Goal: Task Accomplishment & Management: Complete application form

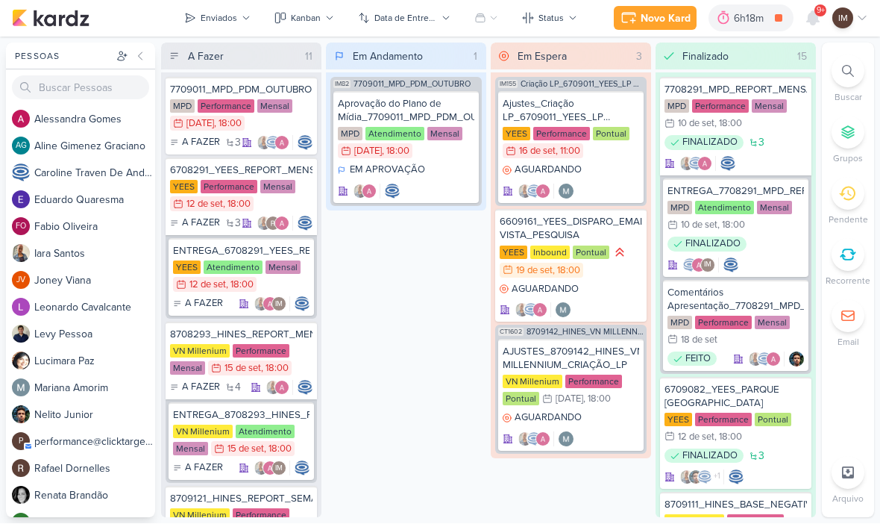
scroll to position [1, 0]
click at [673, 23] on div "Novo Kard" at bounding box center [666, 19] width 50 height 16
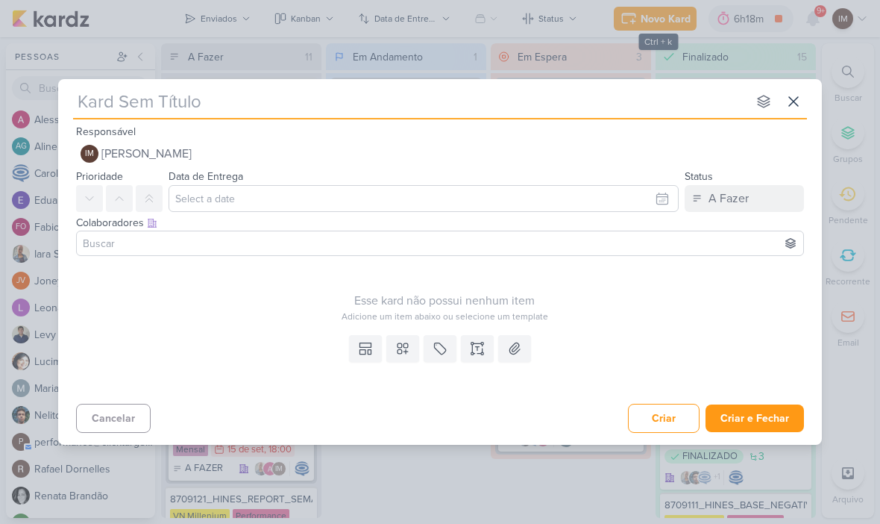
click at [193, 102] on input "text" at bounding box center [410, 101] width 674 height 27
paste input "6709192_YEES_AJUSTES_LOGO_POPUP"
type input "6709192_YEES_AJUSTES_LOGO_POPUP"
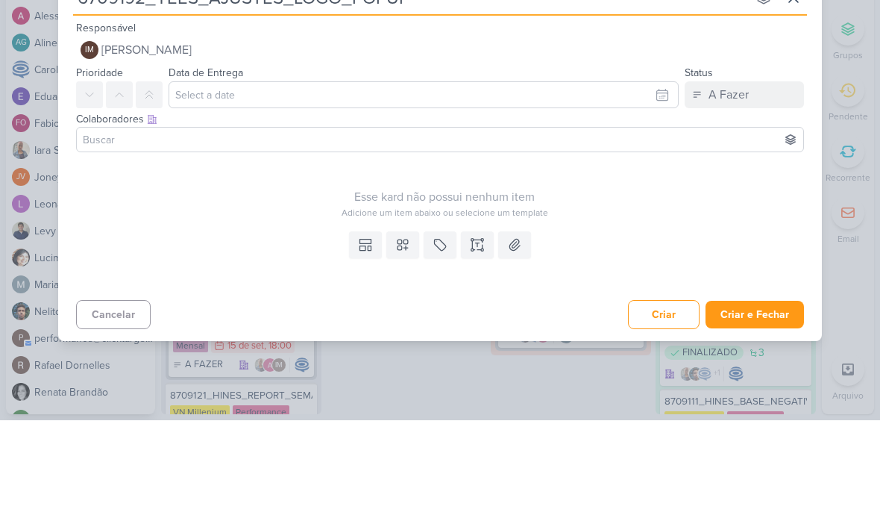
type input "6709192_YEES_AJUSTES_LOGO_POPUP"
click at [389, 185] on input "text" at bounding box center [424, 198] width 510 height 27
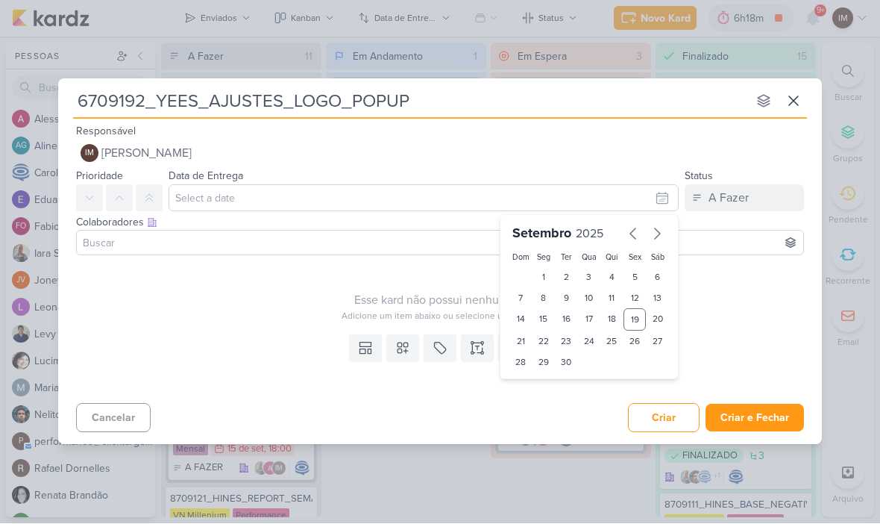
click at [546, 336] on div "22" at bounding box center [544, 341] width 23 height 21
type input "[DATE] 23:59"
click at [547, 392] on select "00 01 02 03 04 05 06 07 08 09 10 11 12 13 14 15 16 17 18 19 20 21 22 23" at bounding box center [543, 388] width 21 height 18
select select "18"
click at [563, 372] on div "30" at bounding box center [566, 362] width 23 height 21
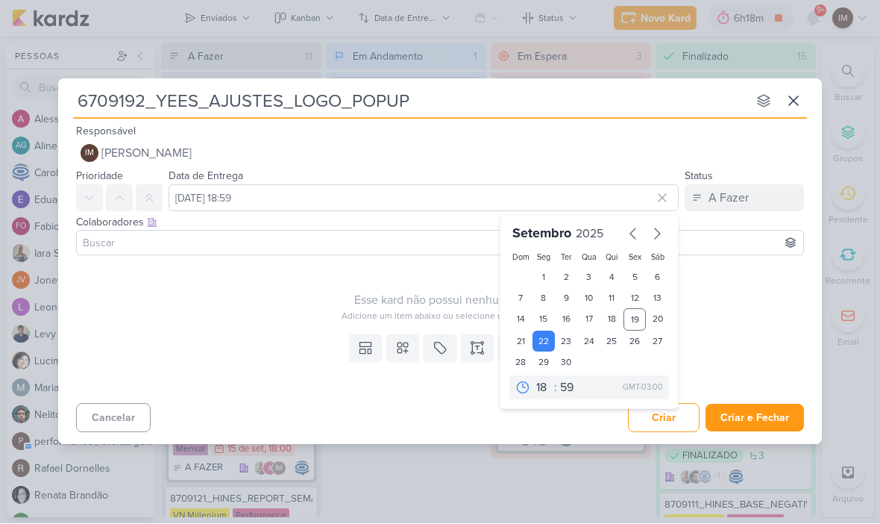
type input "[DATE] 18:59"
click at [567, 394] on select "00 05 10 15 20 25 30 35 40 45 50 55 59" at bounding box center [567, 388] width 21 height 18
select select "0"
click at [548, 342] on div "22" at bounding box center [544, 341] width 23 height 21
type input "[DATE] 18:00"
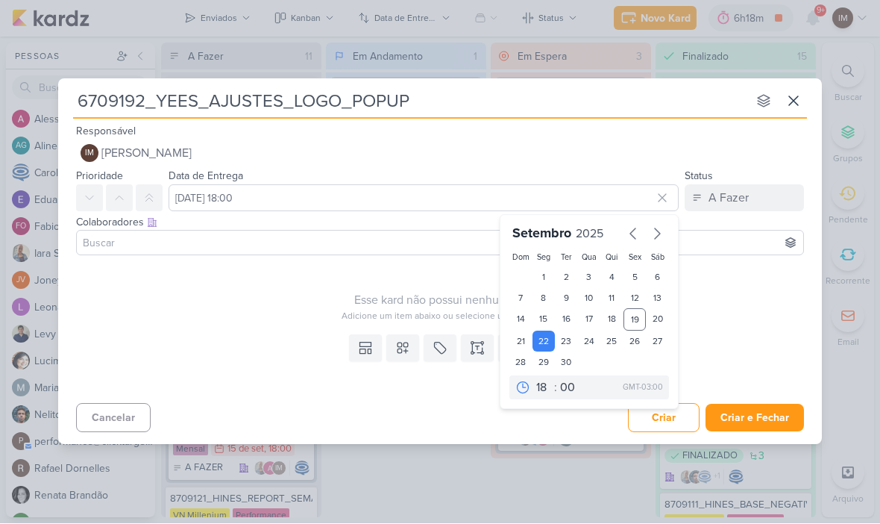
click at [733, 319] on div "Adicione um item abaixo ou selecione um template" at bounding box center [444, 316] width 737 height 13
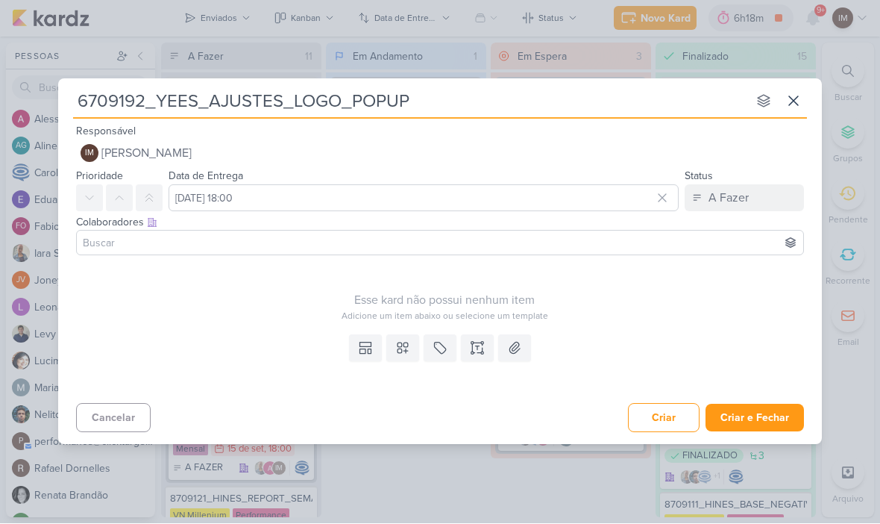
click at [474, 349] on icon at bounding box center [477, 348] width 15 height 15
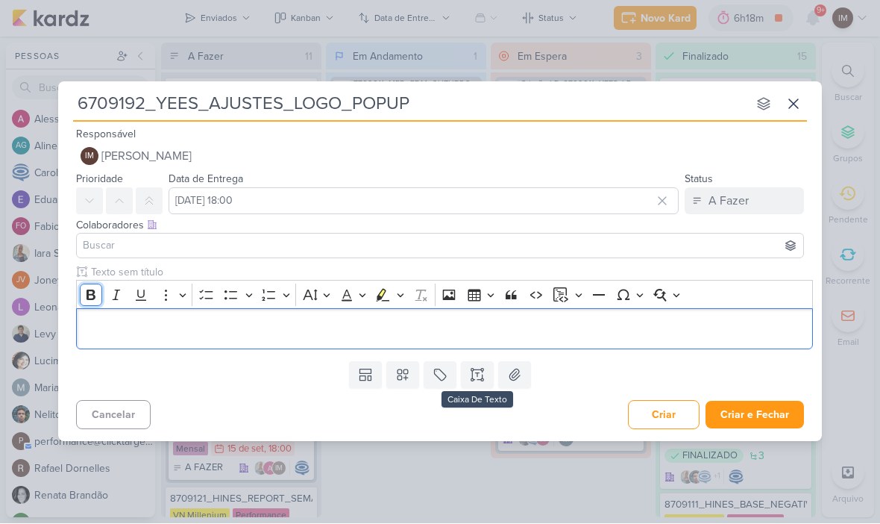
click at [93, 296] on icon "Editor toolbar" at bounding box center [91, 295] width 15 height 15
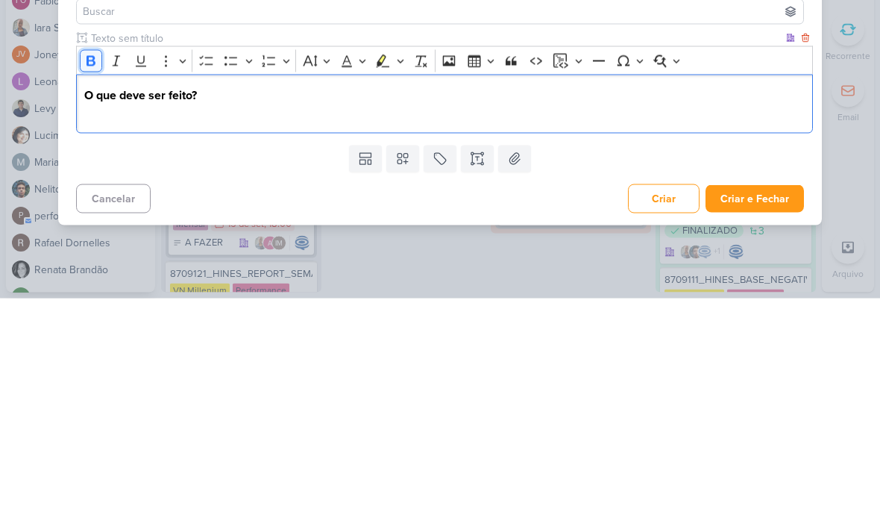
click at [84, 279] on icon "Editor toolbar" at bounding box center [91, 286] width 15 height 15
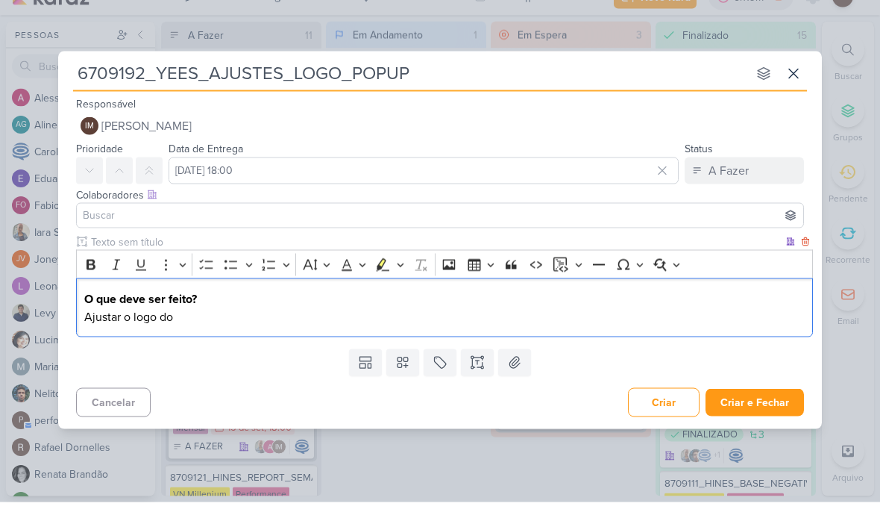
click at [294, 82] on input "6709192_YEES_AJUSTES_LOGO_POPUP" at bounding box center [410, 95] width 674 height 27
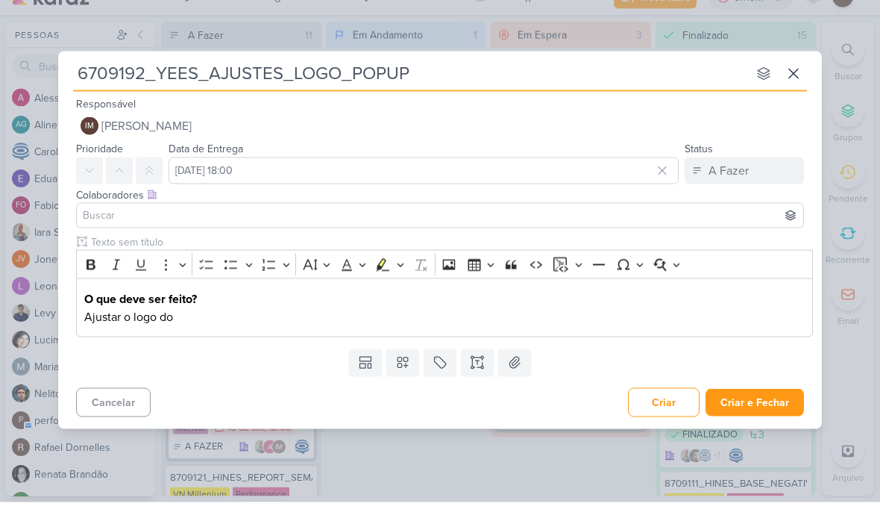
click at [334, 82] on input "6709192_YEES_AJUSTES_LOGO_POPUP" at bounding box center [410, 95] width 674 height 27
click at [352, 82] on input "6709192_YEES_AJUSTES_LOGO_POPUP" at bounding box center [410, 95] width 674 height 27
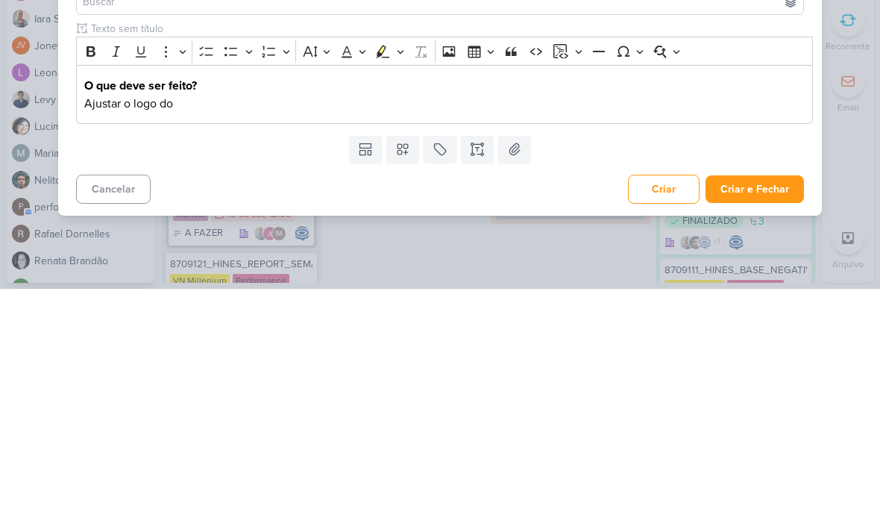
type input "6709192_YEES_AJUSTES_LOGO_PARQUE BUENA VISTA_POPUP"
click at [435, 330] on p "Ajustar o logo do" at bounding box center [444, 339] width 721 height 18
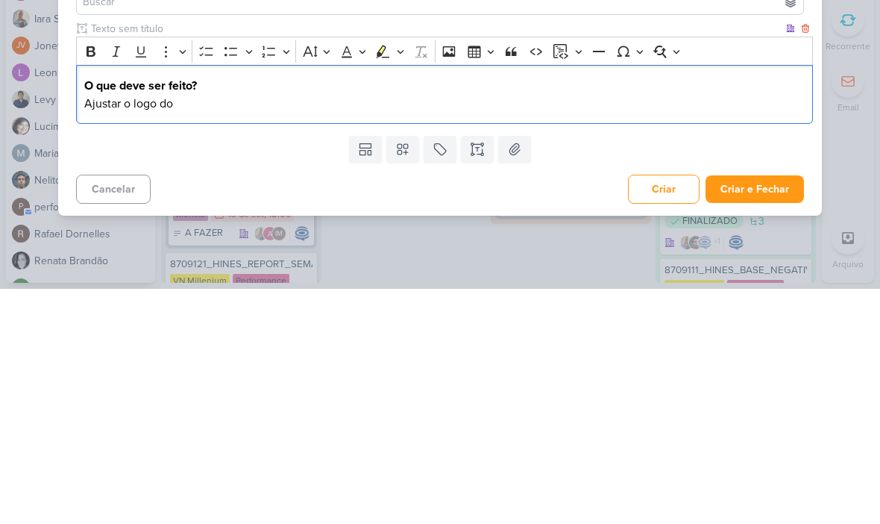
click at [425, 330] on p "Ajustar o logo do" at bounding box center [444, 339] width 721 height 18
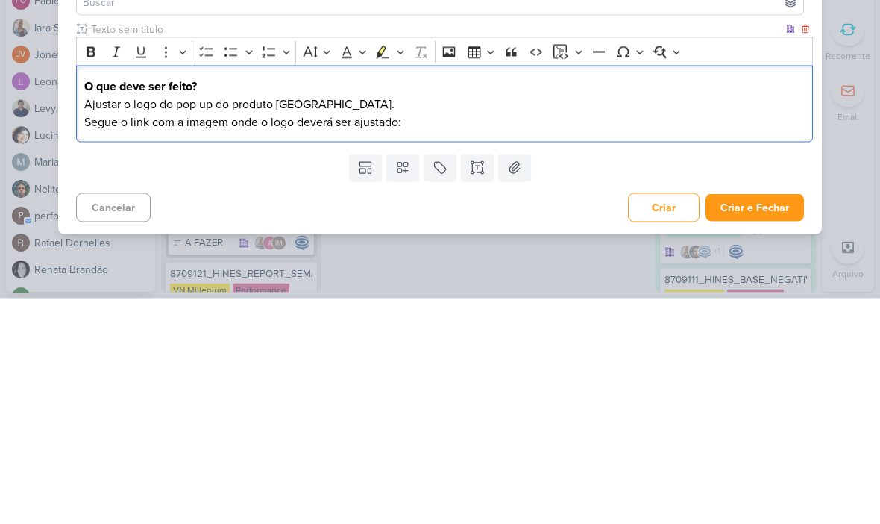
click at [429, 291] on div "O que deve ser feito? Ajustar o logo do pop up do produto [GEOGRAPHIC_DATA]. Se…" at bounding box center [444, 329] width 737 height 77
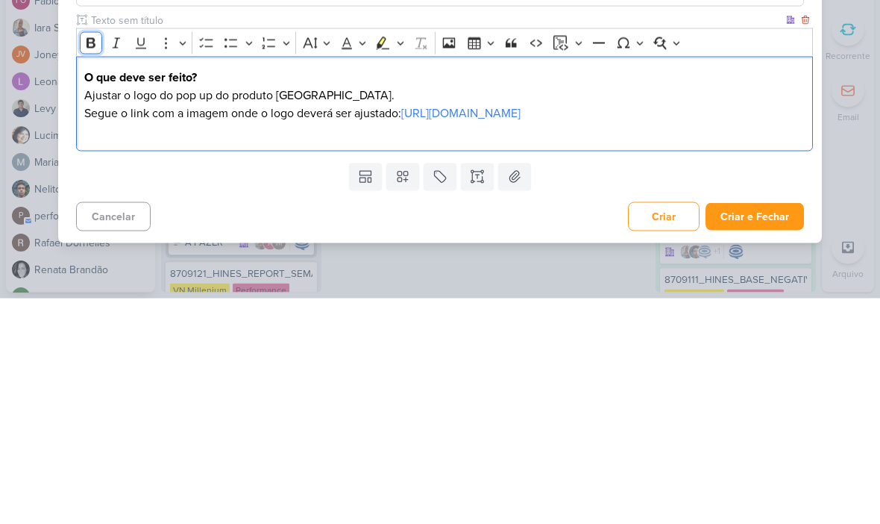
click at [93, 261] on icon "Editor toolbar" at bounding box center [91, 268] width 15 height 15
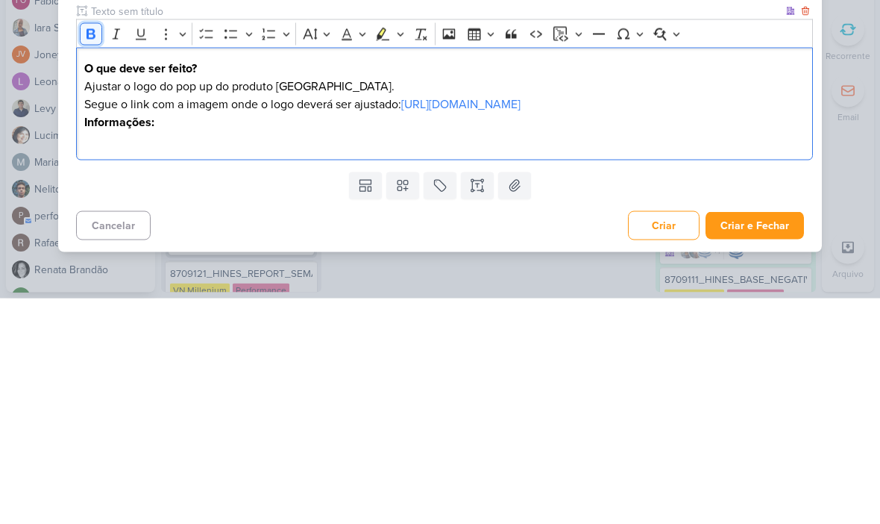
click at [87, 252] on icon "Editor toolbar" at bounding box center [91, 259] width 15 height 15
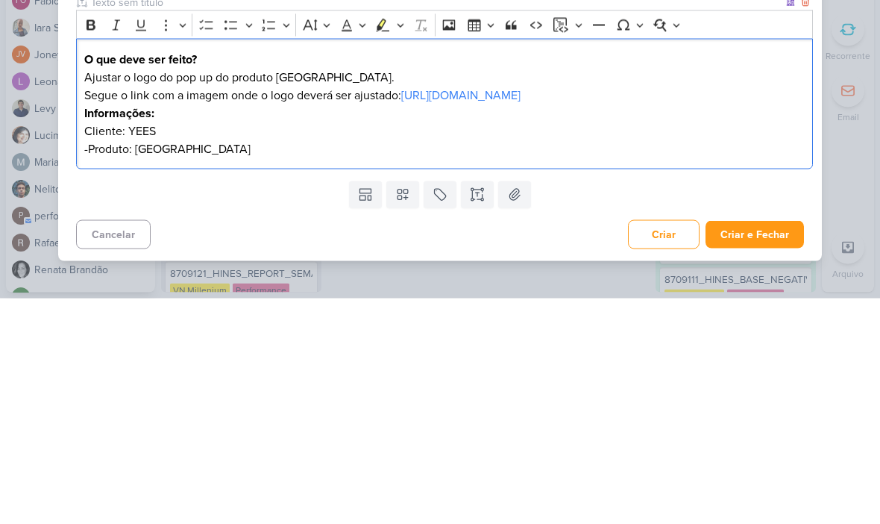
click at [193, 264] on div "O que deve ser feito? Ajustar o logo do pop up do produto [GEOGRAPHIC_DATA]. Se…" at bounding box center [444, 329] width 737 height 131
click at [192, 264] on div "O que deve ser feito? Ajustar o logo do pop up do produto [GEOGRAPHIC_DATA]. Se…" at bounding box center [444, 329] width 737 height 131
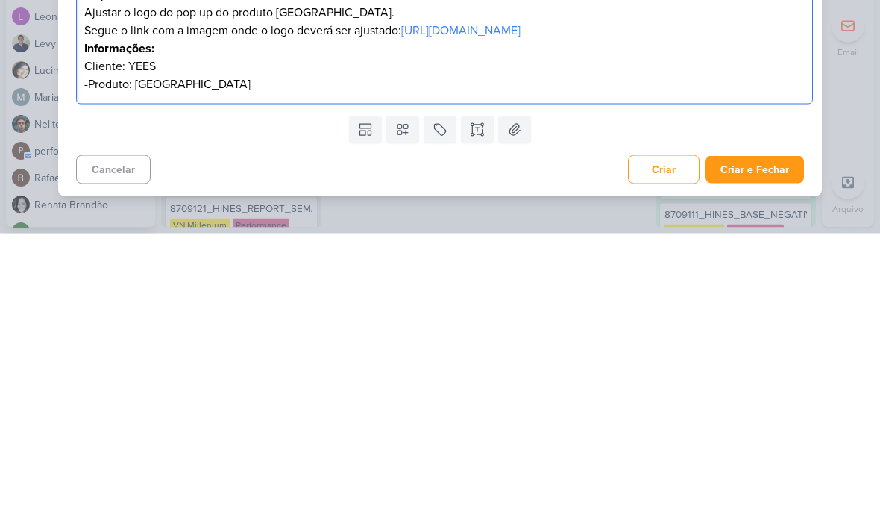
click at [843, 69] on div "6709192_YEES_AJUSTES_LOGO_PARQUE BUENA VISTA_POPUP nenhum grupo disponível esc …" at bounding box center [440, 262] width 880 height 524
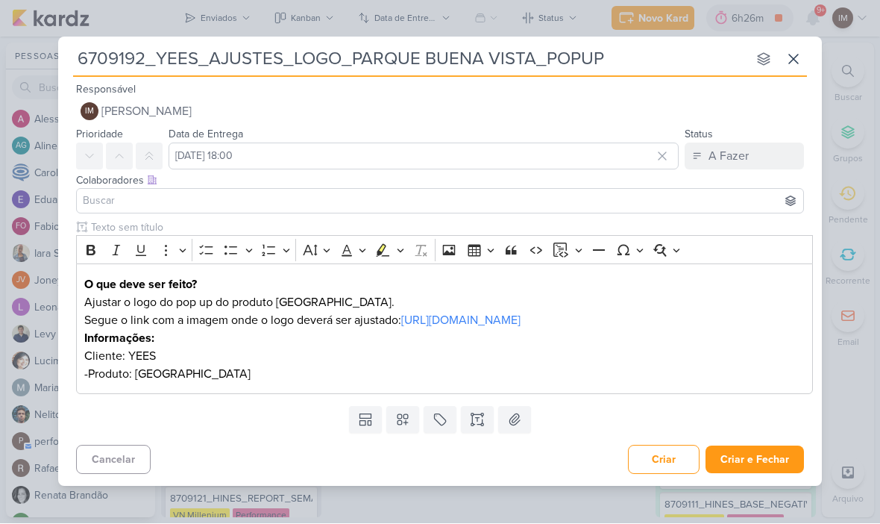
click at [404, 294] on p "Ajustar o logo do pop up do produto [GEOGRAPHIC_DATA]." at bounding box center [444, 303] width 721 height 18
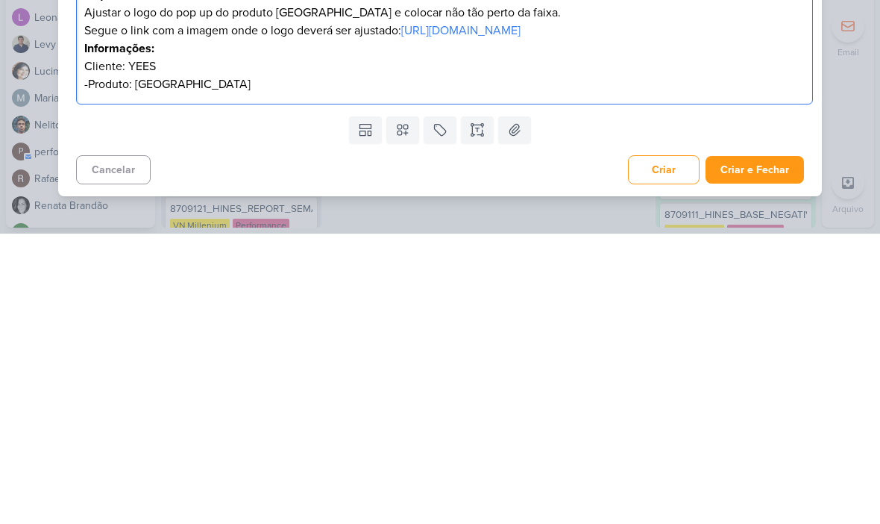
click at [864, 66] on div "6709192_YEES_AJUSTES_LOGO_PARQUE BUENA VISTA_POPUP nenhum grupo disponível esc …" at bounding box center [440, 262] width 880 height 524
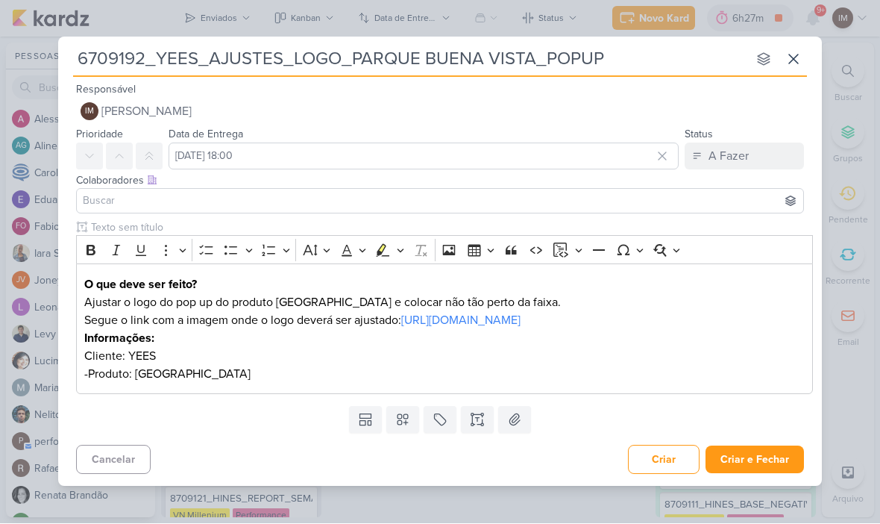
click at [181, 128] on label "Data de Entrega" at bounding box center [206, 134] width 75 height 13
click at [140, 103] on span "[PERSON_NAME]" at bounding box center [146, 112] width 90 height 18
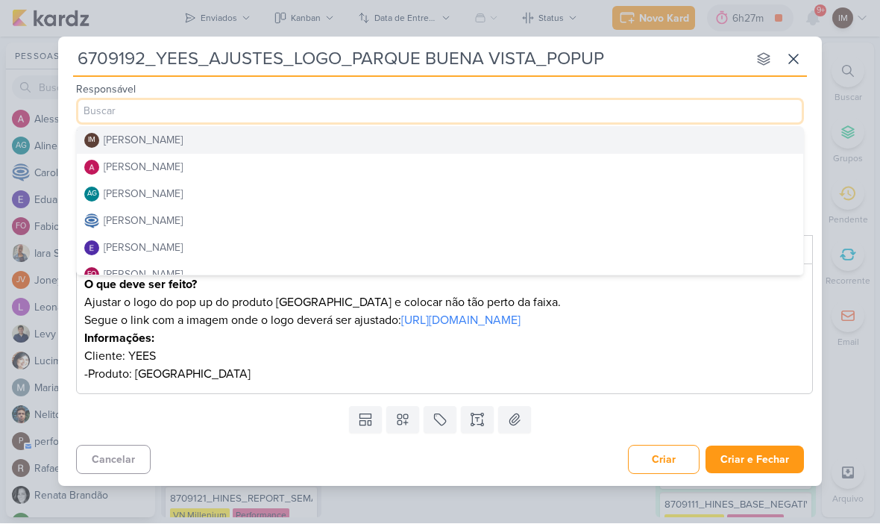
click at [665, 181] on button "AG [PERSON_NAME]" at bounding box center [440, 194] width 727 height 27
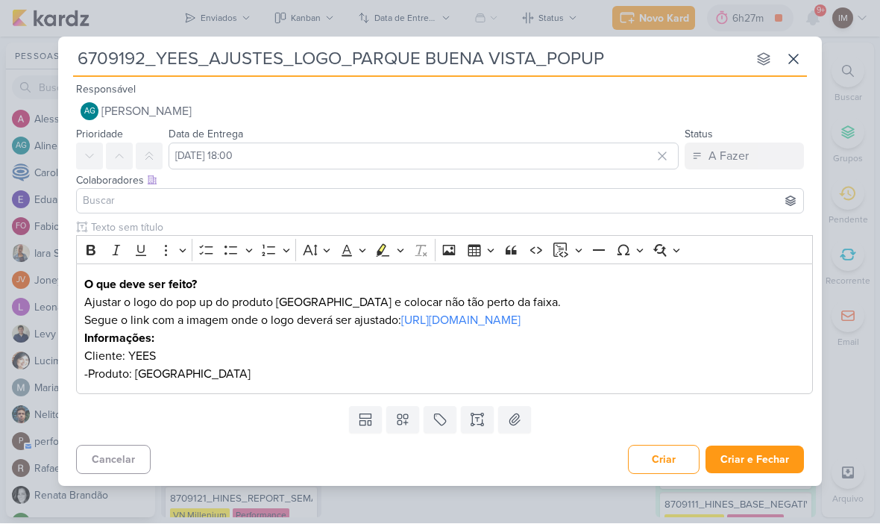
click at [119, 103] on span "[PERSON_NAME]" at bounding box center [146, 112] width 90 height 18
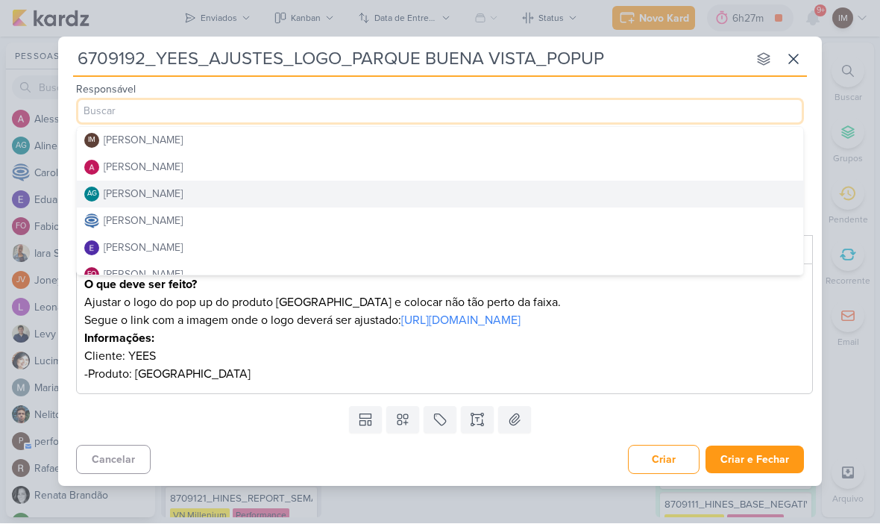
click at [115, 160] on div "[PERSON_NAME]" at bounding box center [143, 168] width 79 height 16
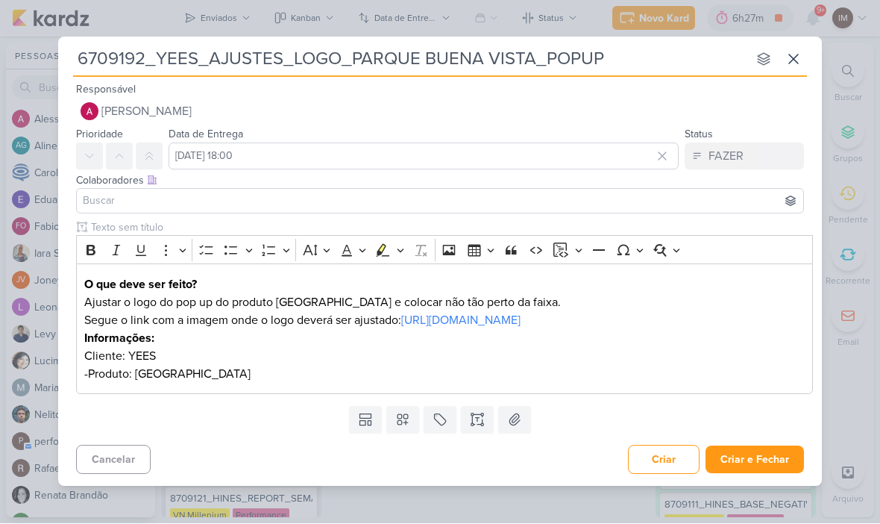
click at [106, 192] on input at bounding box center [440, 201] width 721 height 18
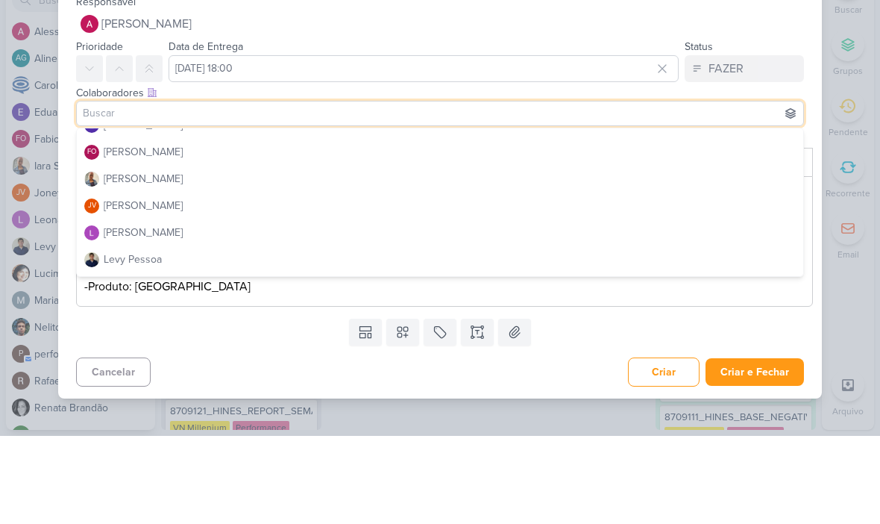
scroll to position [125, 0]
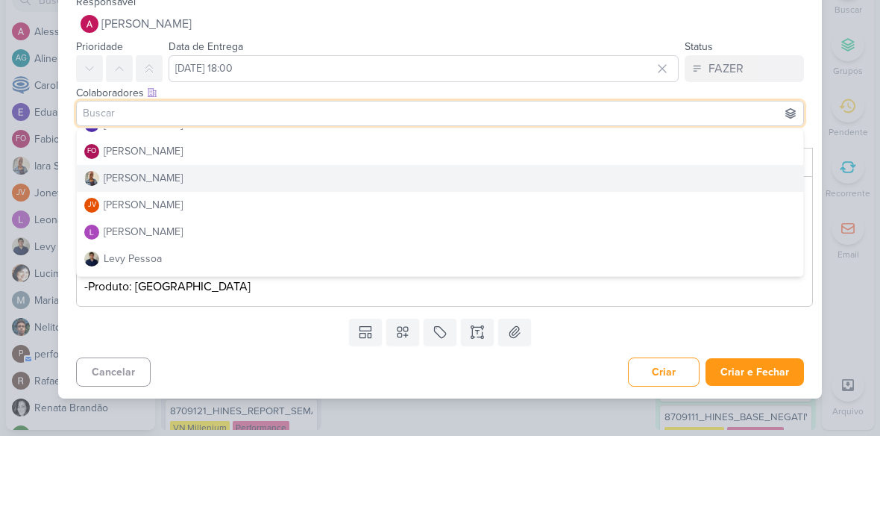
click at [113, 258] on div "[PERSON_NAME]" at bounding box center [143, 266] width 79 height 16
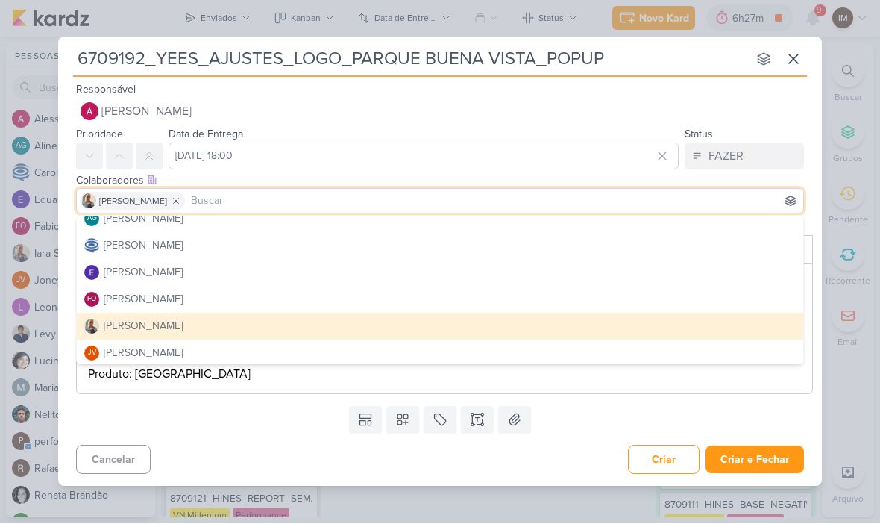
scroll to position [63, 0]
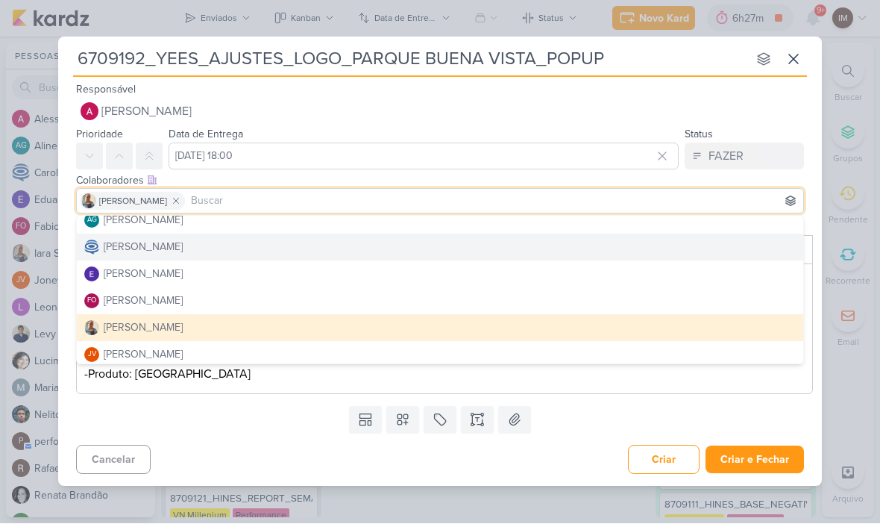
click at [108, 234] on button "[PERSON_NAME]" at bounding box center [440, 247] width 727 height 27
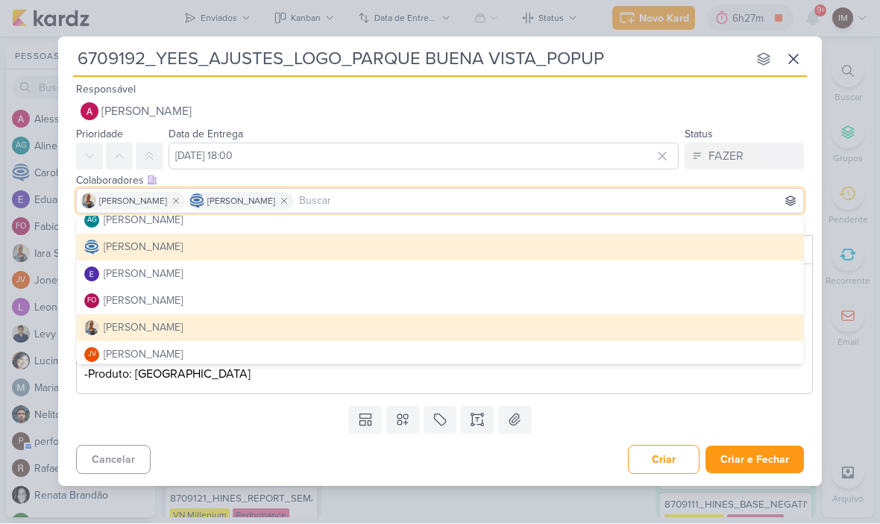
click at [311, 477] on div "Cancelar Criar Criar e Fechar Ctrl + Enter" at bounding box center [440, 458] width 764 height 38
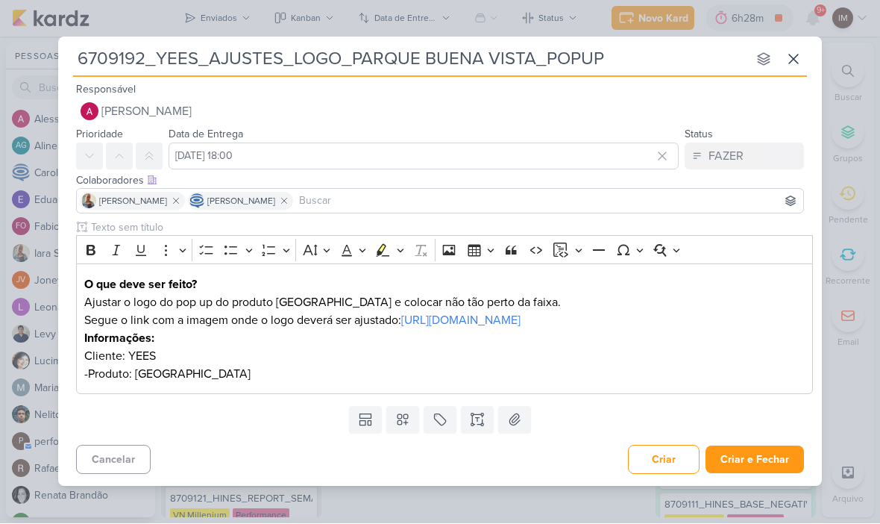
click at [783, 464] on button "Criar e Fechar" at bounding box center [755, 460] width 98 height 28
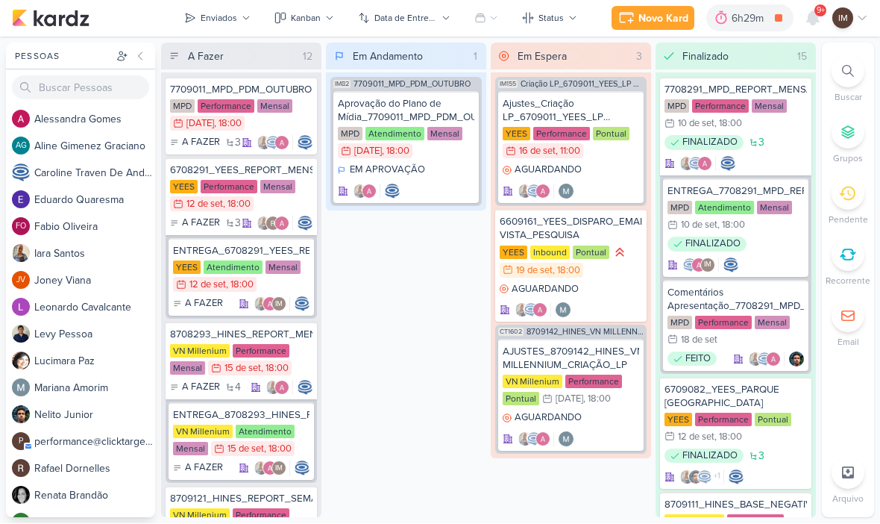
click at [819, 18] on icon at bounding box center [813, 19] width 18 height 18
